Goal: Information Seeking & Learning: Learn about a topic

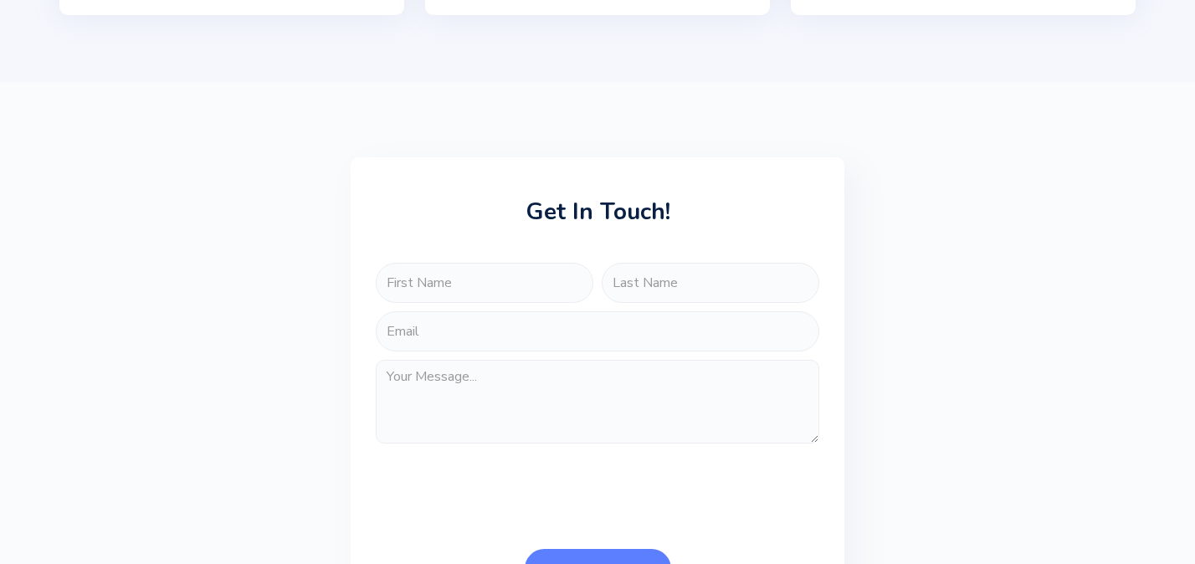
scroll to position [3380, 0]
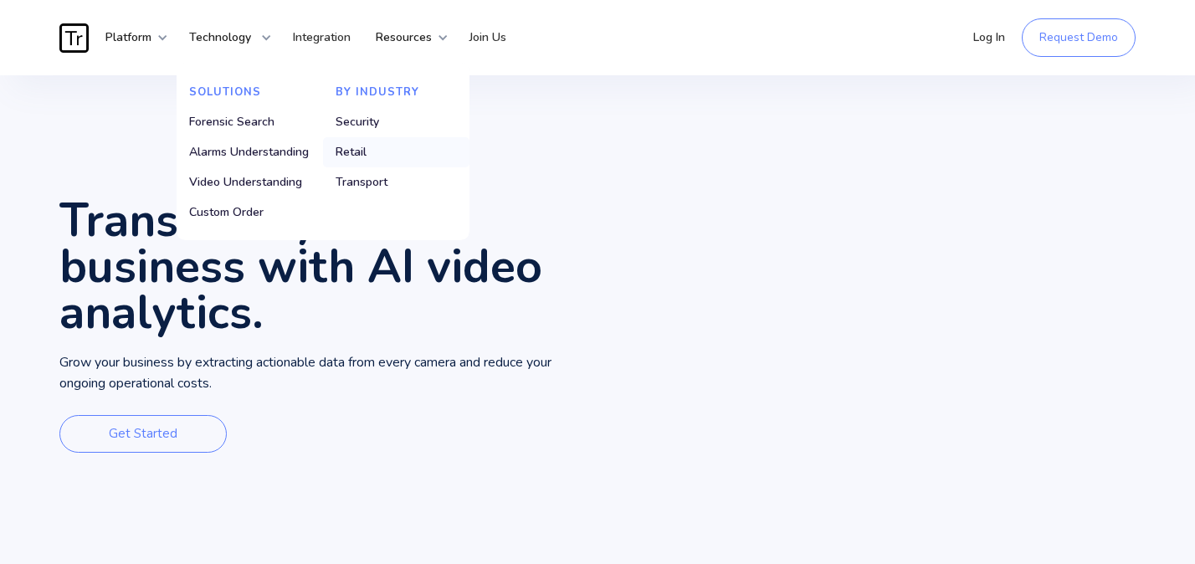
click at [348, 151] on div "Retail" at bounding box center [350, 152] width 31 height 17
